Goal: Transaction & Acquisition: Purchase product/service

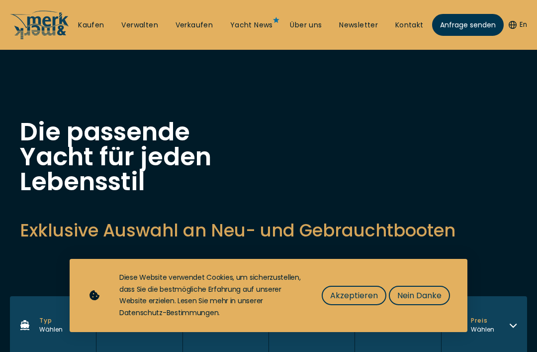
click at [357, 290] on span "Akzeptieren" at bounding box center [354, 295] width 48 height 12
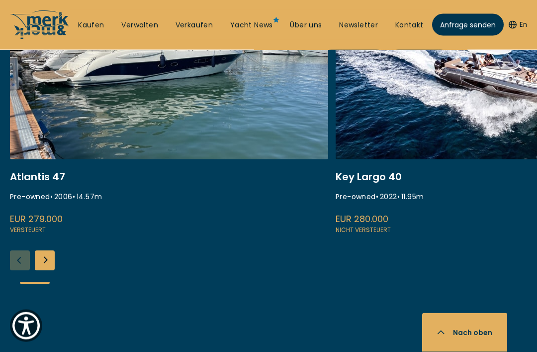
scroll to position [472, 0]
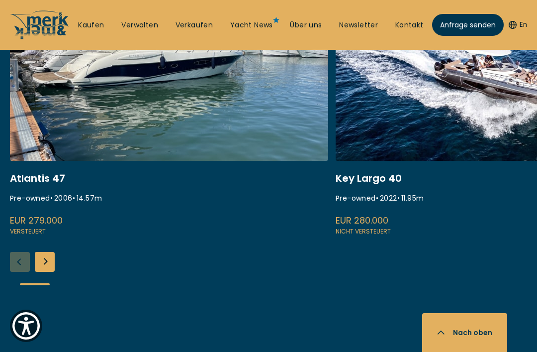
click at [44, 254] on div "Next slide" at bounding box center [45, 262] width 20 height 20
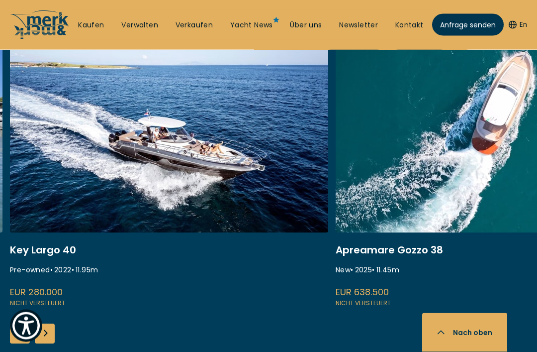
scroll to position [404, 0]
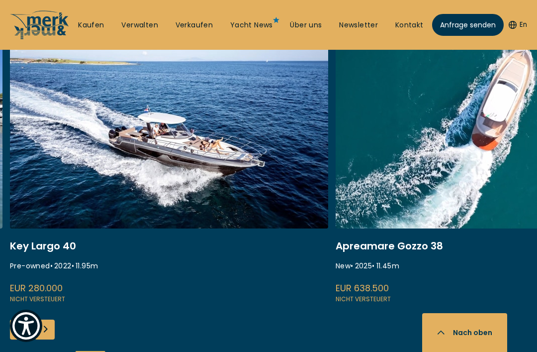
click at [63, 250] on link at bounding box center [169, 171] width 319 height 265
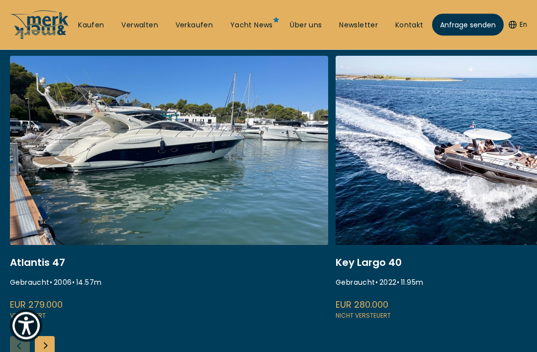
scroll to position [182, 0]
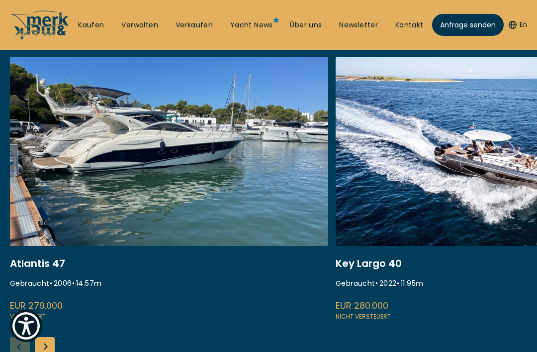
click at [50, 348] on div "Next slide" at bounding box center [45, 347] width 20 height 20
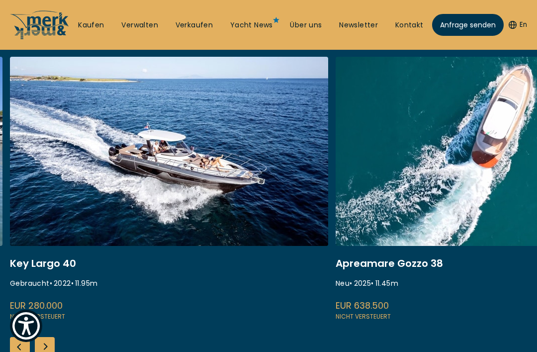
click at [49, 348] on div "Next slide" at bounding box center [45, 347] width 20 height 20
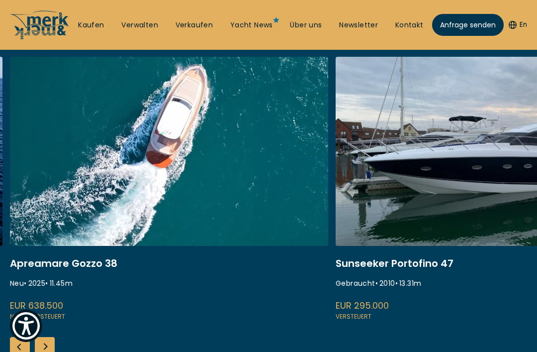
click at [50, 346] on div "Next slide" at bounding box center [45, 347] width 20 height 20
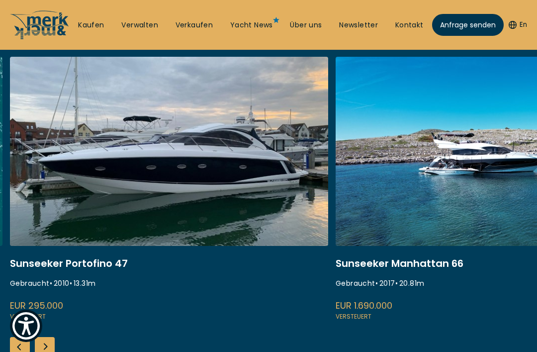
click at [48, 345] on div "Next slide" at bounding box center [45, 347] width 20 height 20
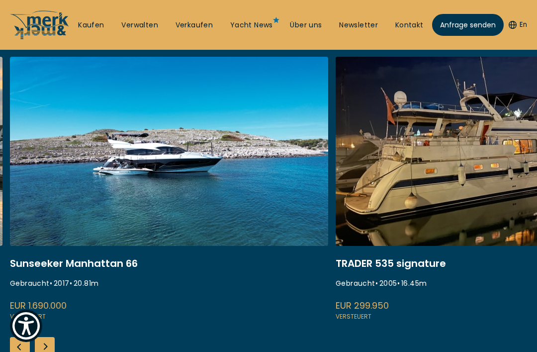
click at [48, 343] on div "Next slide" at bounding box center [45, 347] width 20 height 20
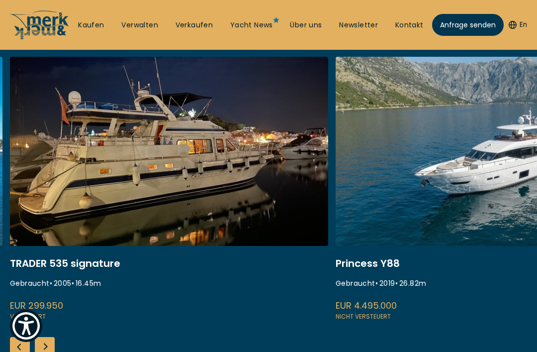
click at [47, 341] on div "Next slide" at bounding box center [45, 347] width 20 height 20
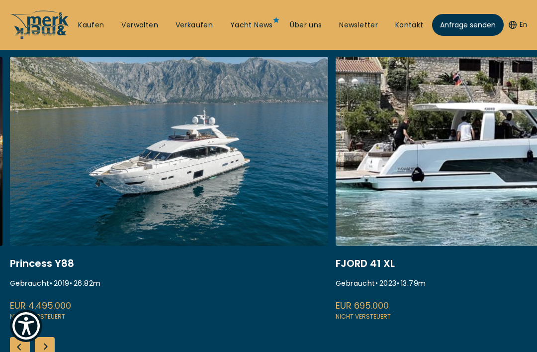
click at [45, 338] on div "Next slide" at bounding box center [45, 347] width 20 height 20
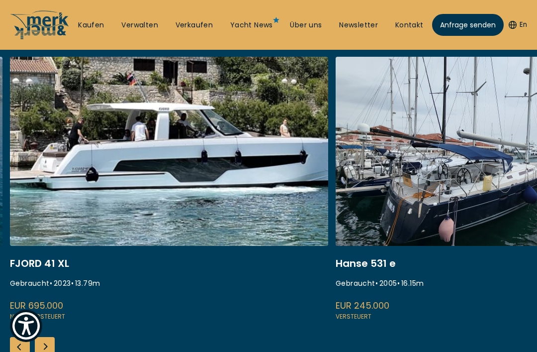
click at [43, 333] on div "Atlantis 47 Gebraucht • 2006 • 14.57 m EUR 279.000 Versteuert [GEOGRAPHIC_DATA]…" at bounding box center [268, 222] width 537 height 330
click at [49, 344] on div "Next slide" at bounding box center [45, 347] width 20 height 20
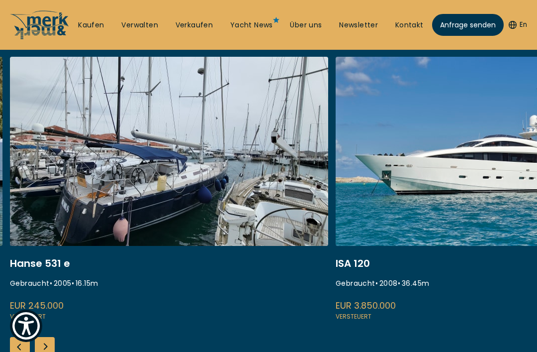
click at [48, 343] on div "Next slide" at bounding box center [45, 347] width 20 height 20
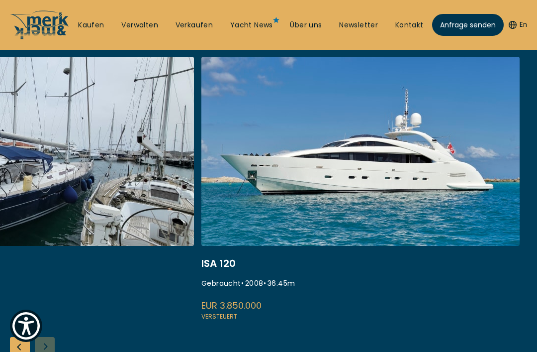
click at [43, 343] on div "Atlantis 47 Gebraucht • 2006 • 14.57 m EUR 279.000 Versteuert [GEOGRAPHIC_DATA]…" at bounding box center [268, 222] width 537 height 330
click at [48, 345] on div "Atlantis 47 Gebraucht • 2006 • 14.57 m EUR 279.000 Versteuert [GEOGRAPHIC_DATA]…" at bounding box center [268, 222] width 537 height 330
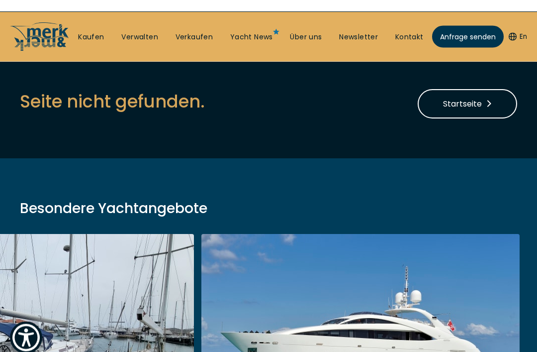
scroll to position [0, 0]
